Goal: Entertainment & Leisure: Consume media (video, audio)

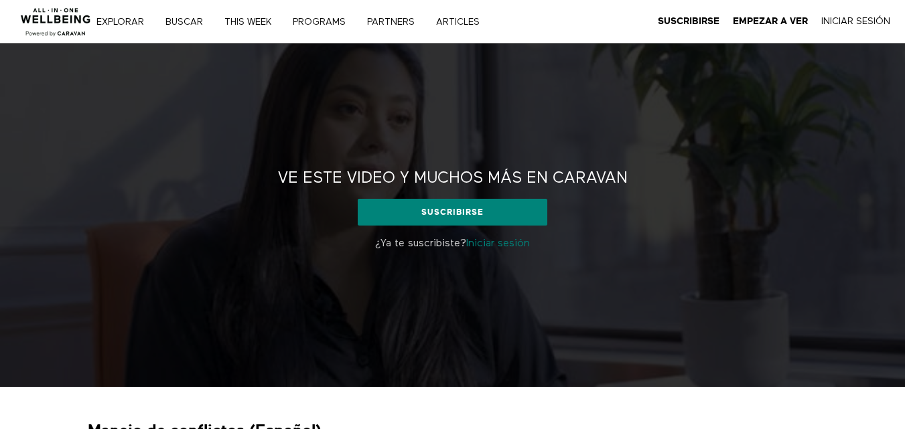
click at [678, 226] on div "Ve este video y muchos más en CARAVAN Ve este video y muchos más en CARAVAN Sus…" at bounding box center [452, 216] width 905 height 344
